Goal: Check status: Check status

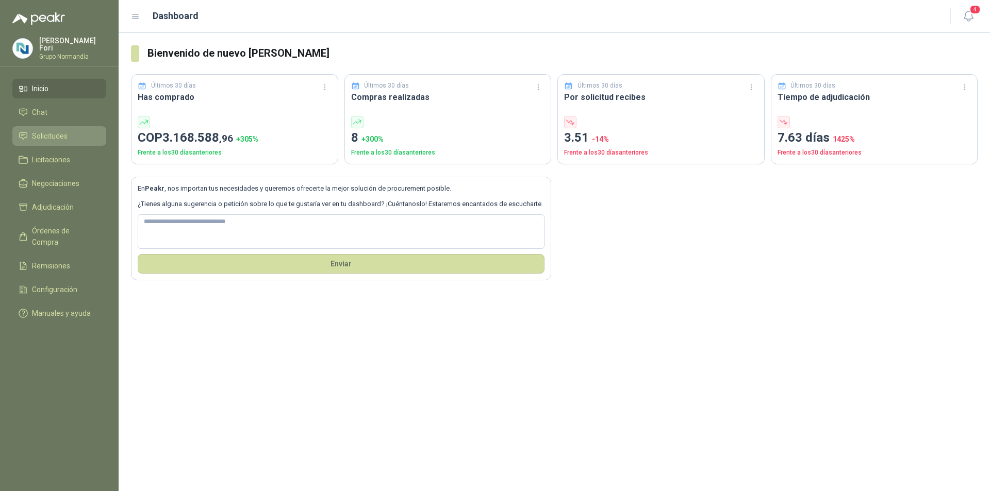
click at [57, 130] on span "Solicitudes" at bounding box center [50, 135] width 36 height 11
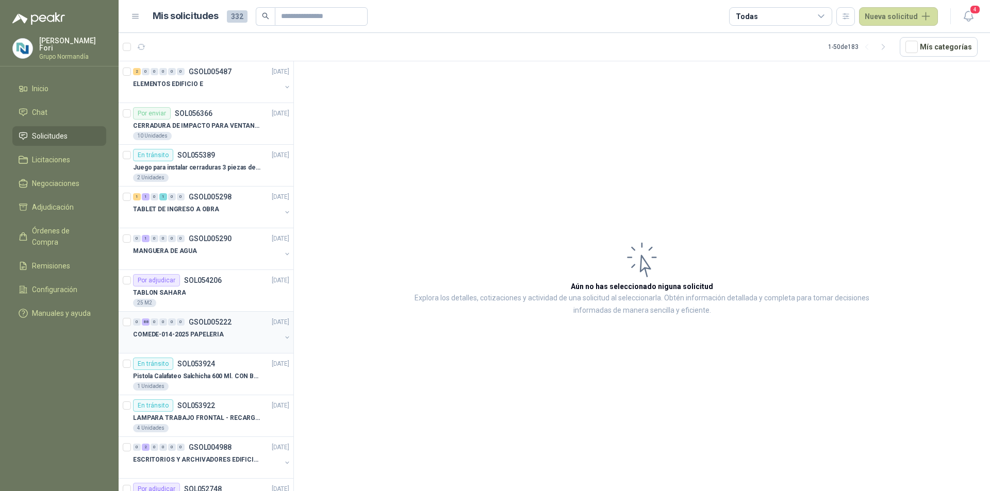
click at [217, 343] on div at bounding box center [207, 345] width 148 height 8
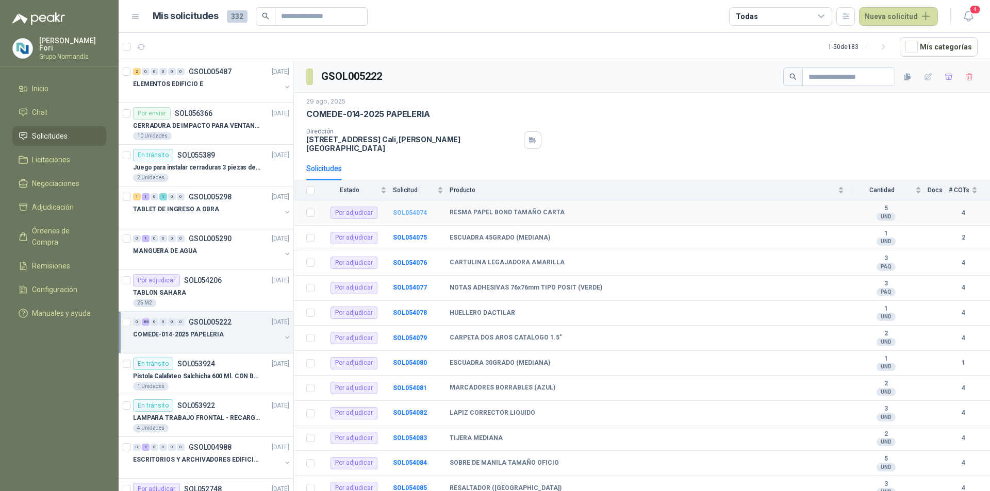
click at [399, 209] on b "SOL054074" at bounding box center [410, 212] width 34 height 7
